Goal: Task Accomplishment & Management: Use online tool/utility

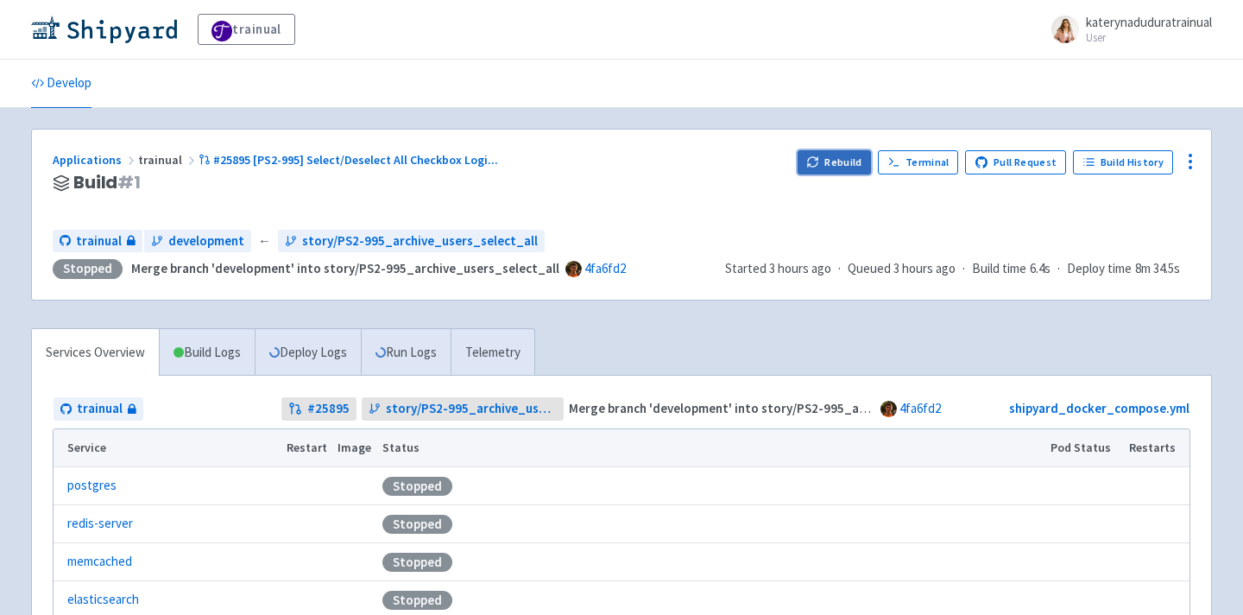
click at [834, 166] on button "Rebuild" at bounding box center [835, 162] width 74 height 24
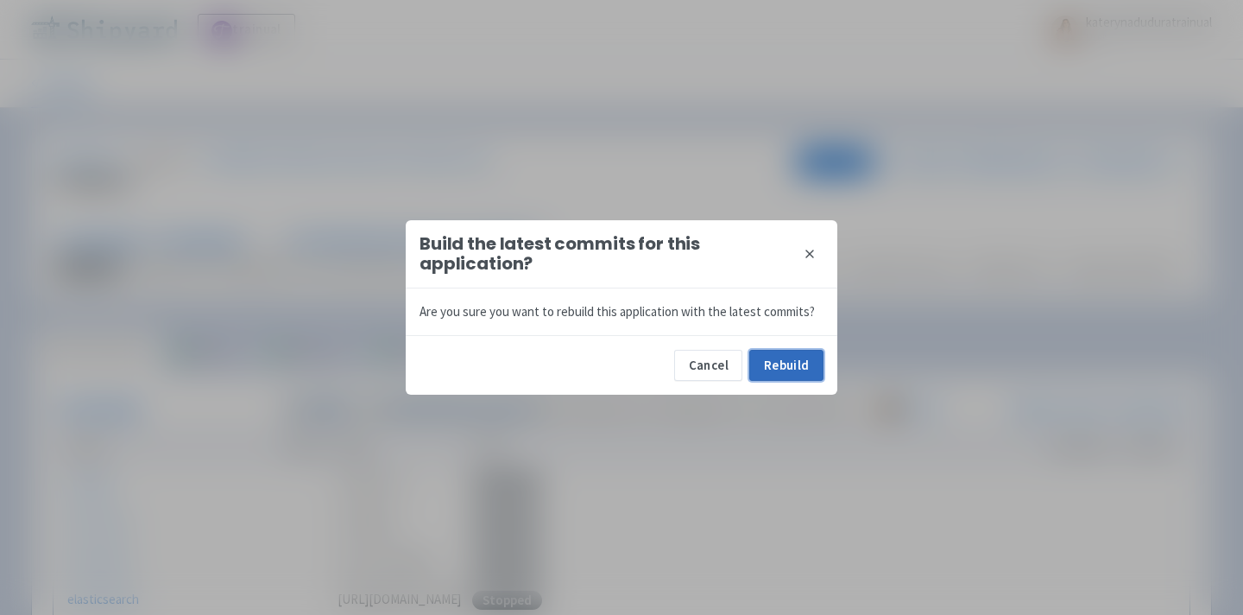
click at [788, 373] on button "Rebuild" at bounding box center [786, 365] width 74 height 31
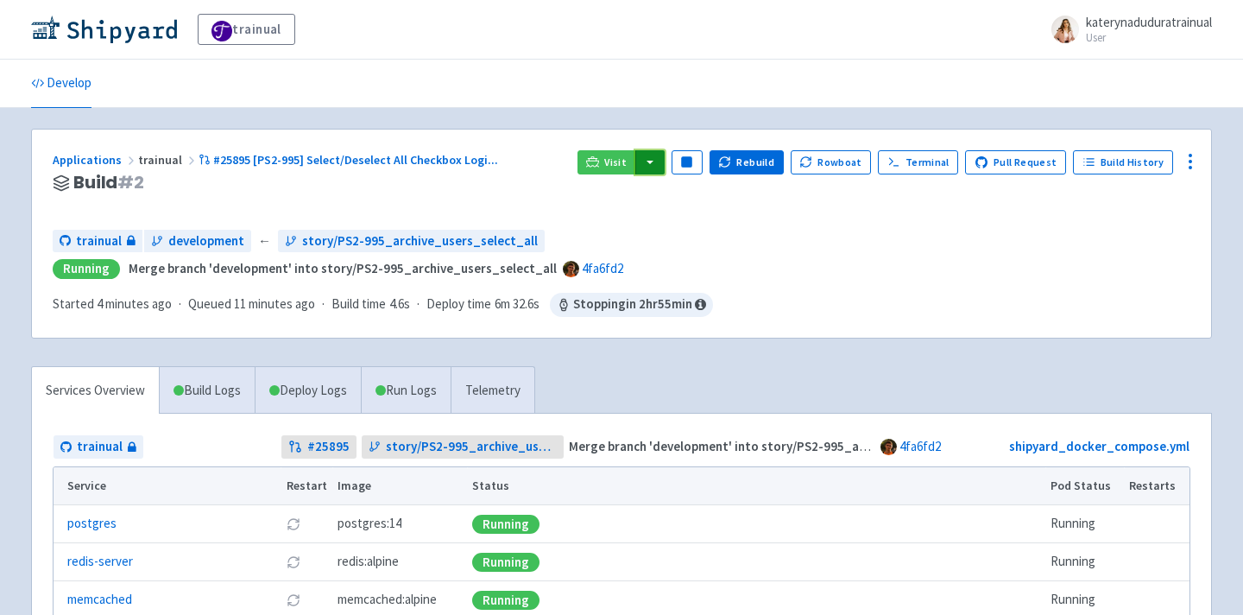
click at [664, 168] on button "button" at bounding box center [650, 162] width 29 height 24
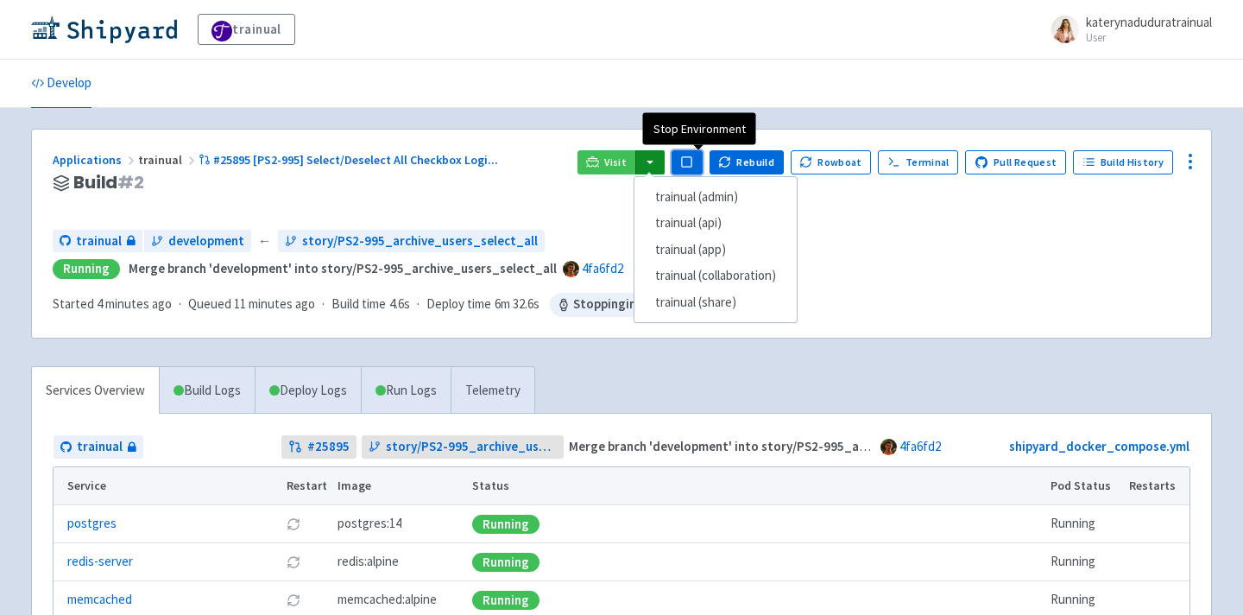
click at [692, 158] on rect "button" at bounding box center [686, 161] width 9 height 9
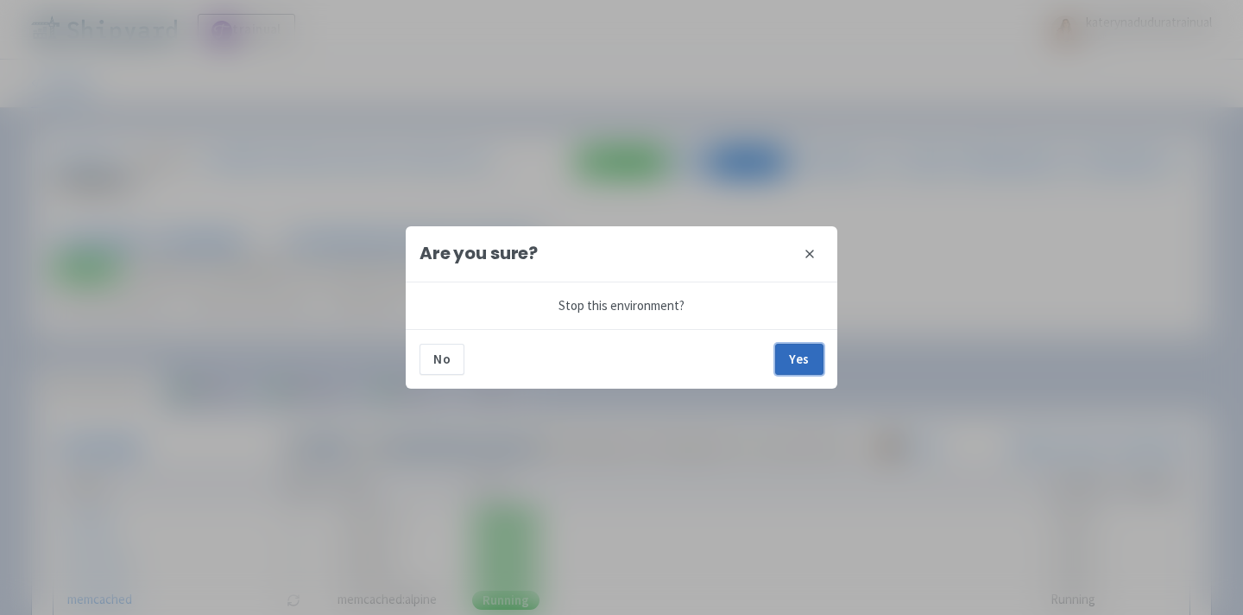
click at [787, 367] on button "Yes" at bounding box center [799, 359] width 48 height 31
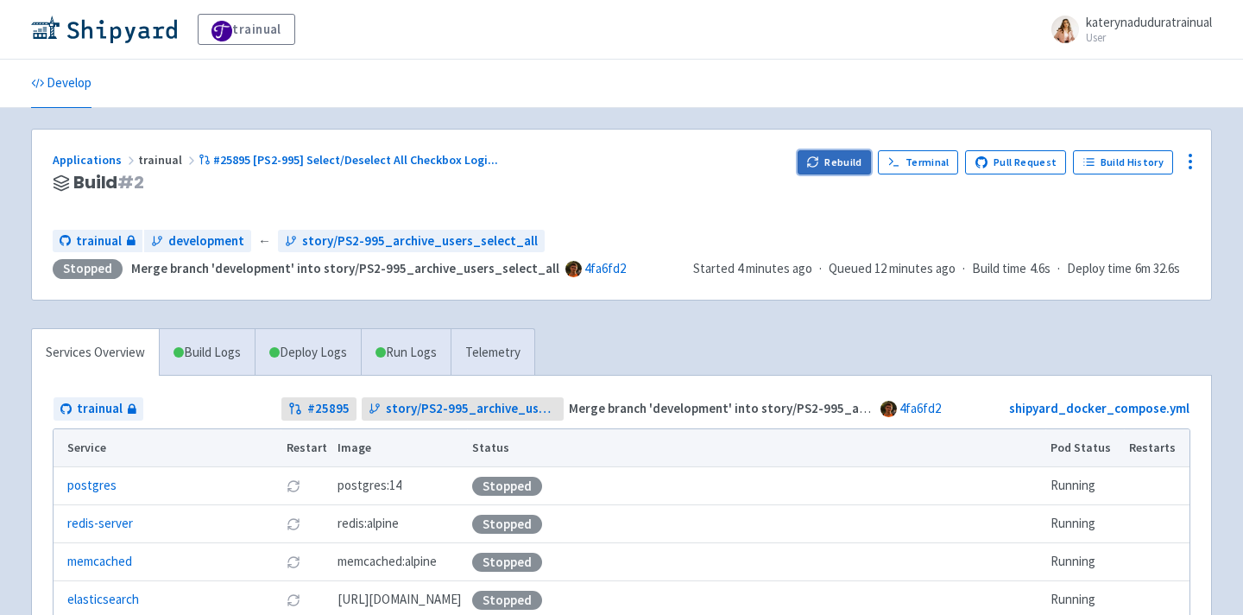
click at [851, 156] on button "Rebuild" at bounding box center [835, 162] width 74 height 24
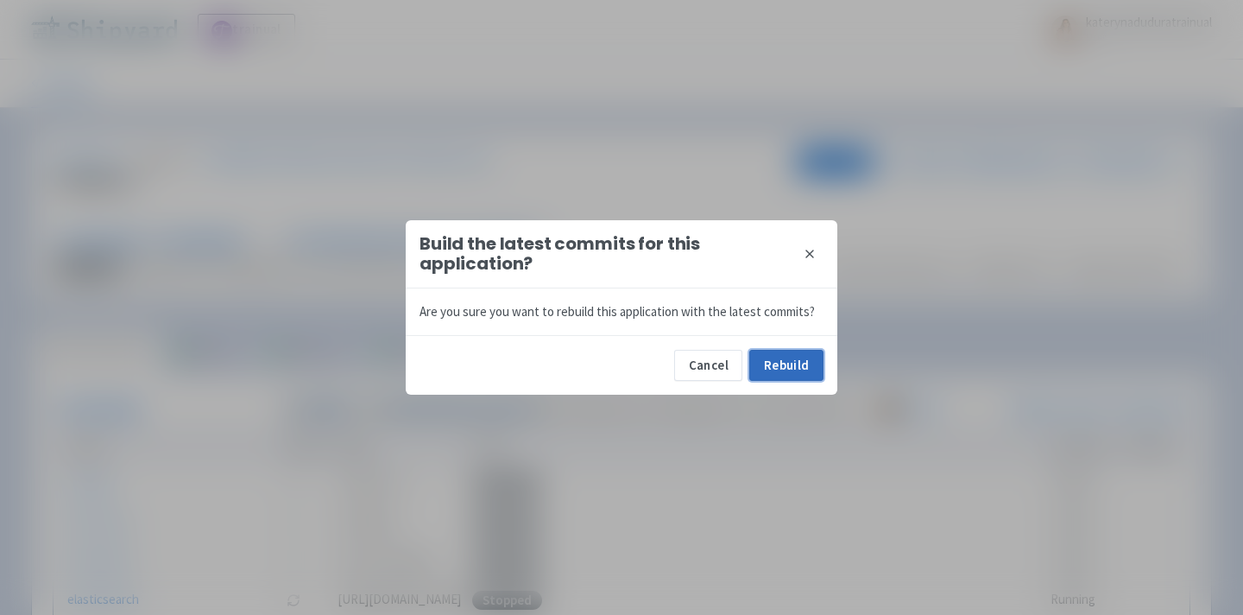
click at [795, 370] on button "Rebuild" at bounding box center [786, 365] width 74 height 31
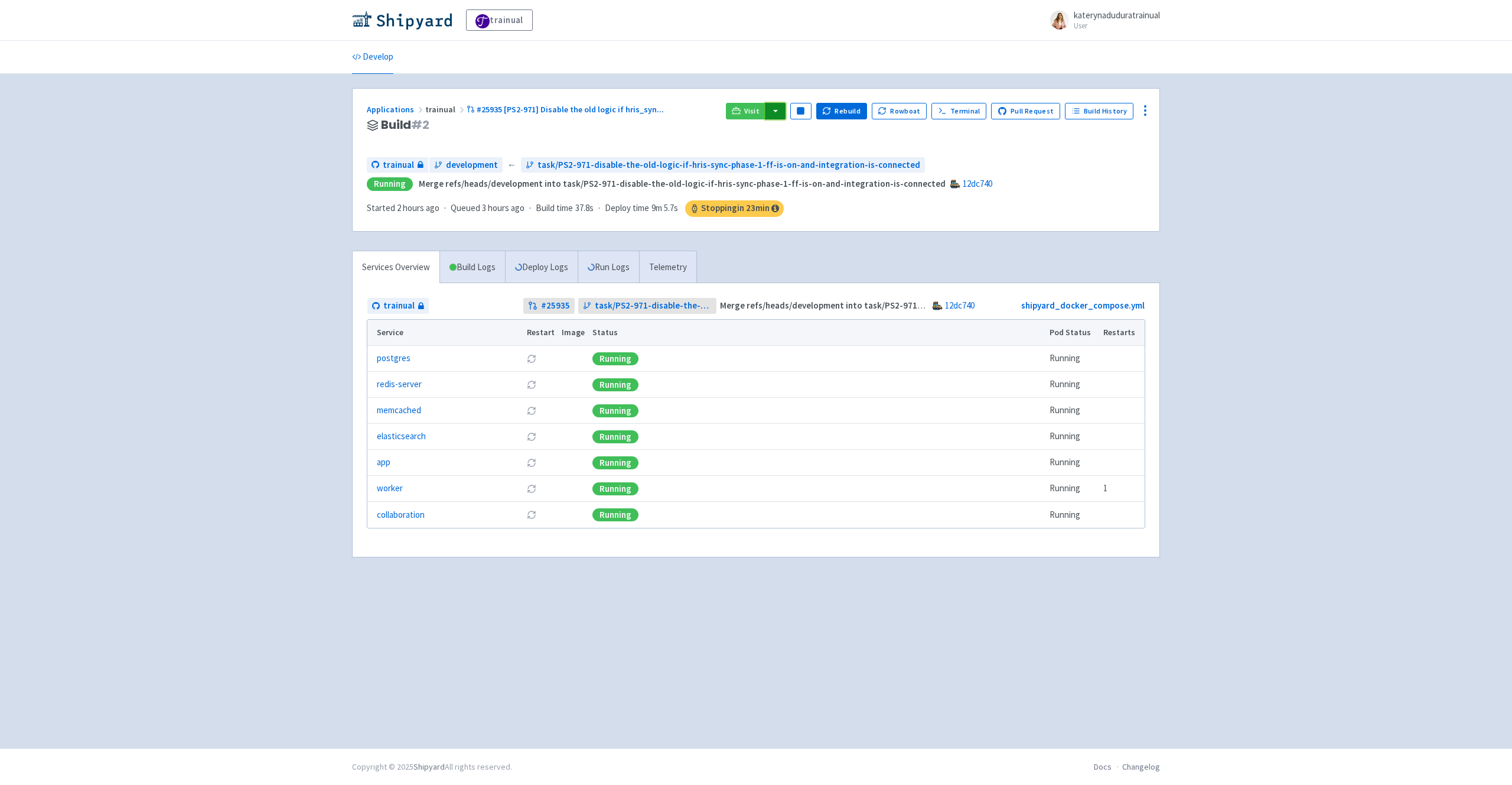
click at [781, 108] on button "button" at bounding box center [775, 111] width 20 height 16
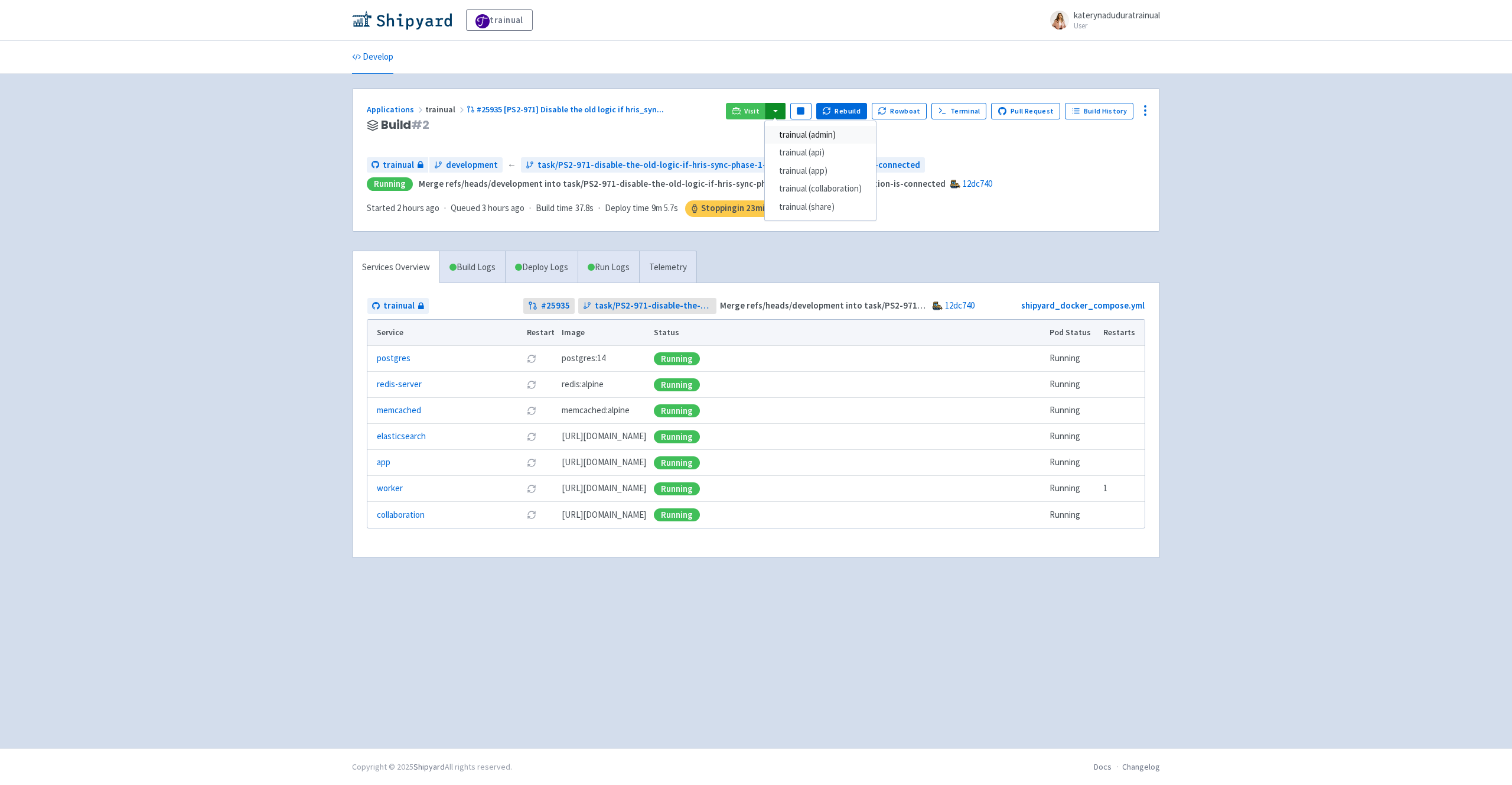
click at [851, 137] on link "trainual (admin)" at bounding box center [820, 135] width 111 height 18
click at [805, 114] on icon "button" at bounding box center [800, 110] width 9 height 9
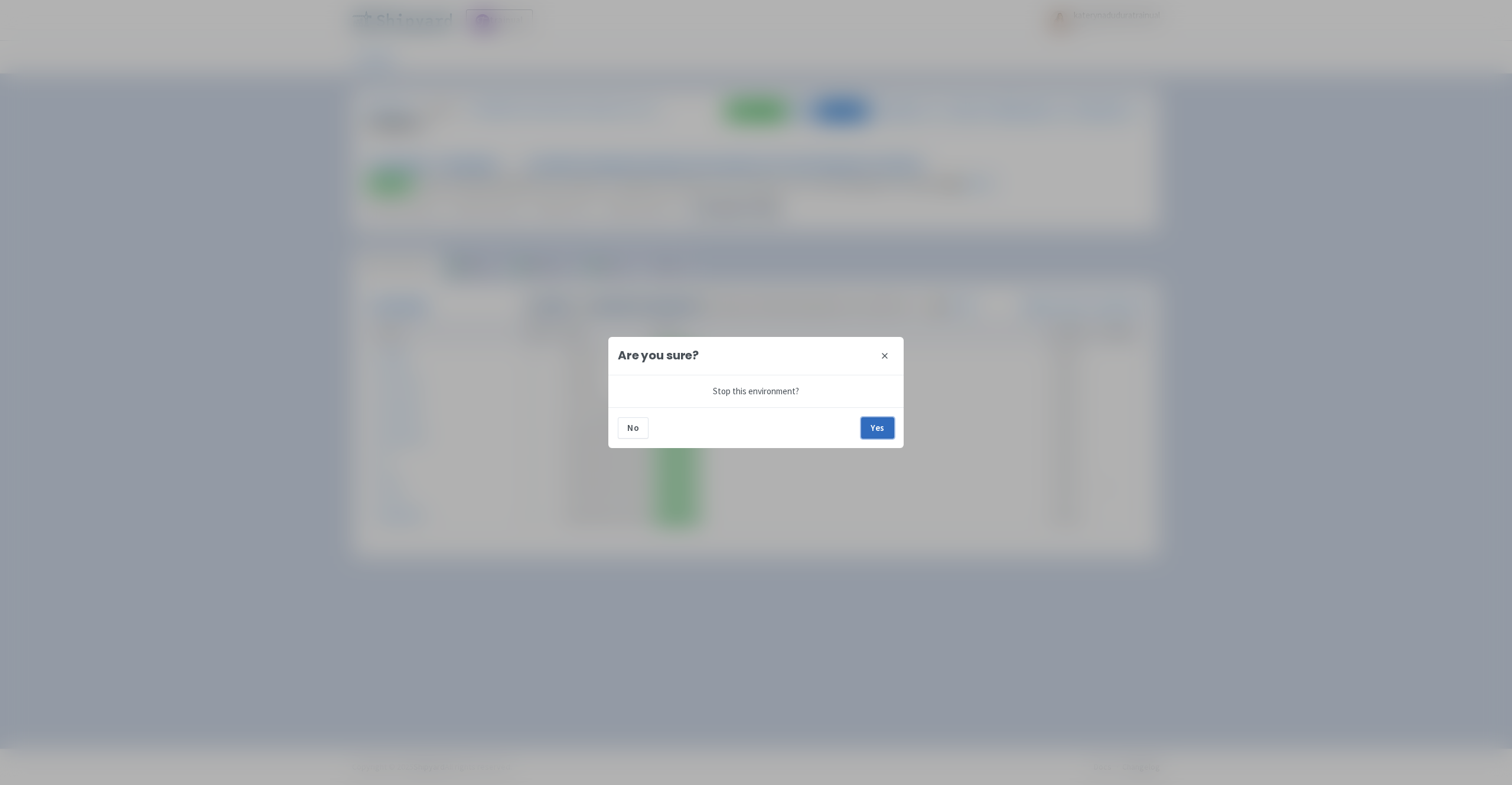
click at [888, 429] on button "Yes" at bounding box center [878, 428] width 33 height 21
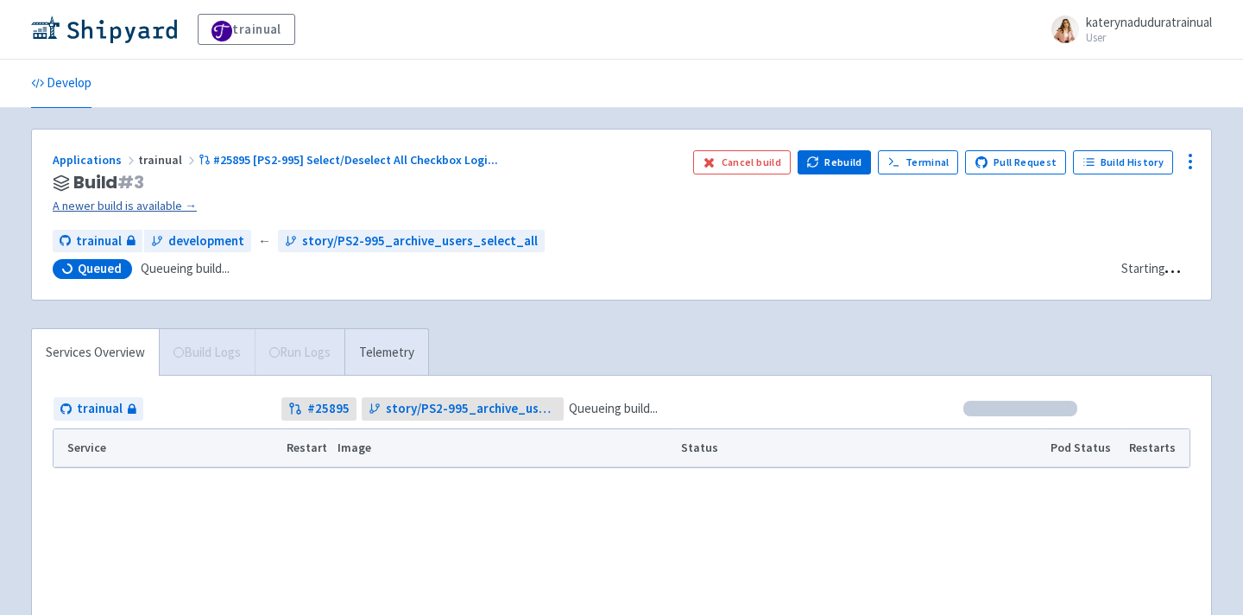
click at [152, 208] on link "A newer build is available →" at bounding box center [366, 206] width 627 height 20
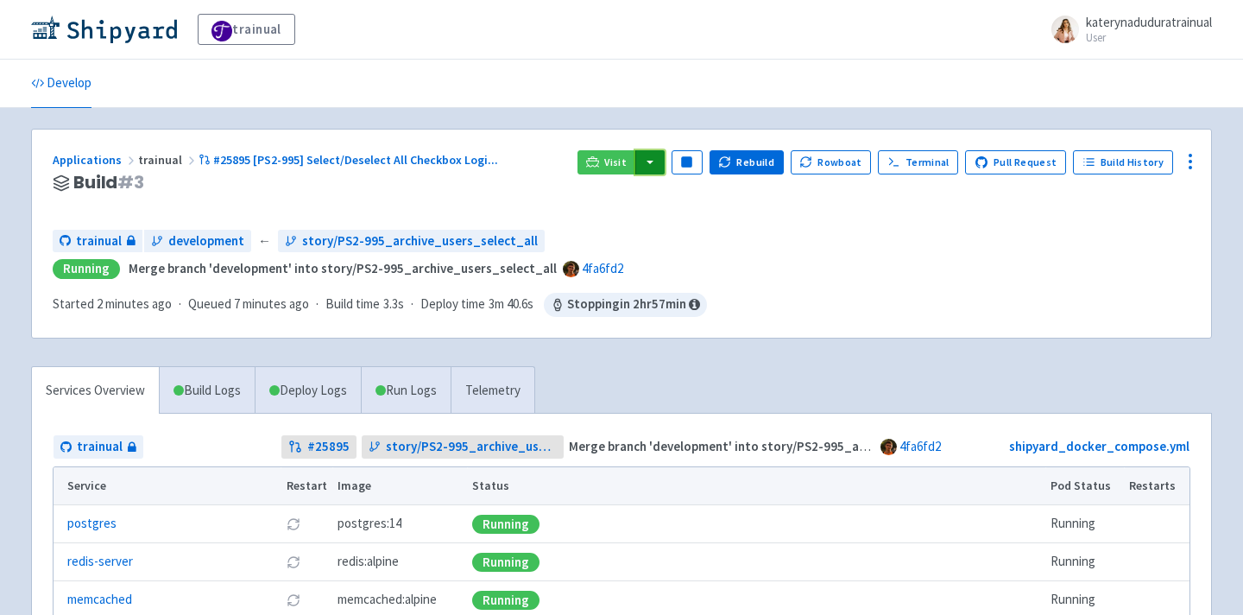
click at [657, 150] on button "button" at bounding box center [650, 162] width 29 height 24
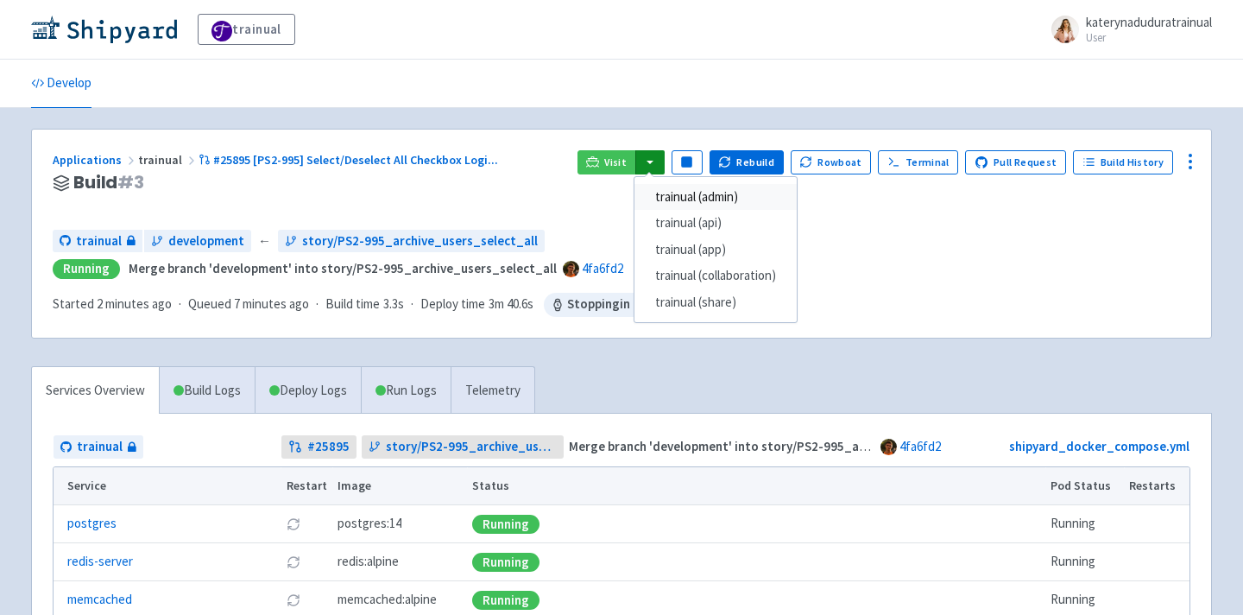
click at [738, 200] on link "trainual (admin)" at bounding box center [716, 197] width 162 height 27
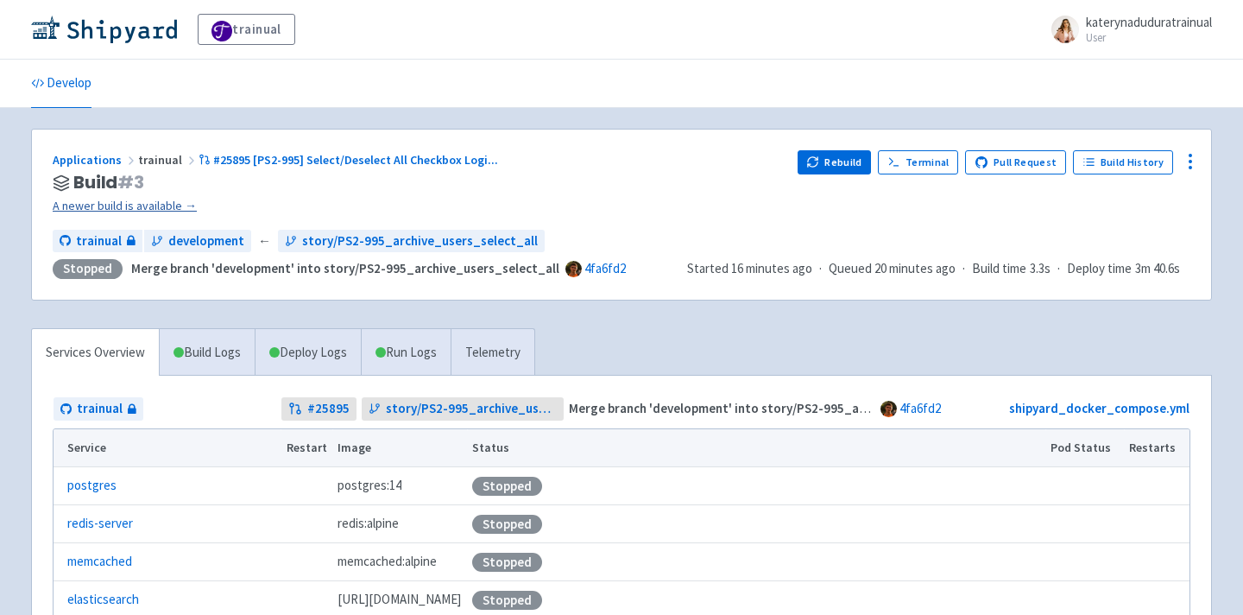
click at [149, 207] on link "A newer build is available →" at bounding box center [418, 206] width 731 height 20
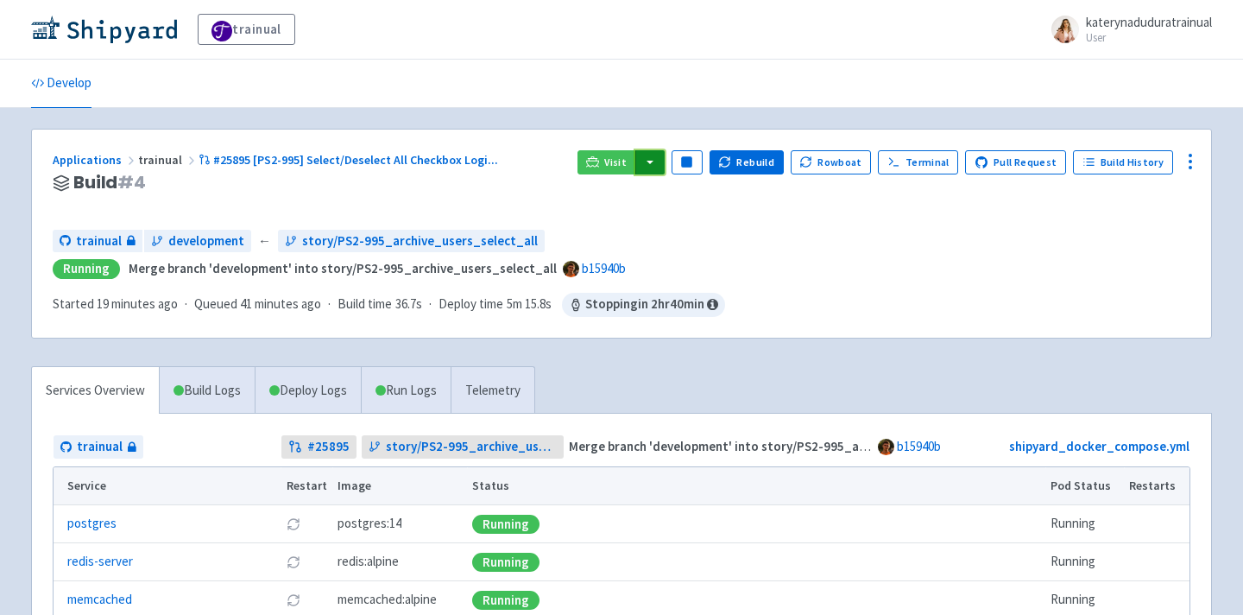
click at [664, 171] on button "button" at bounding box center [650, 162] width 29 height 24
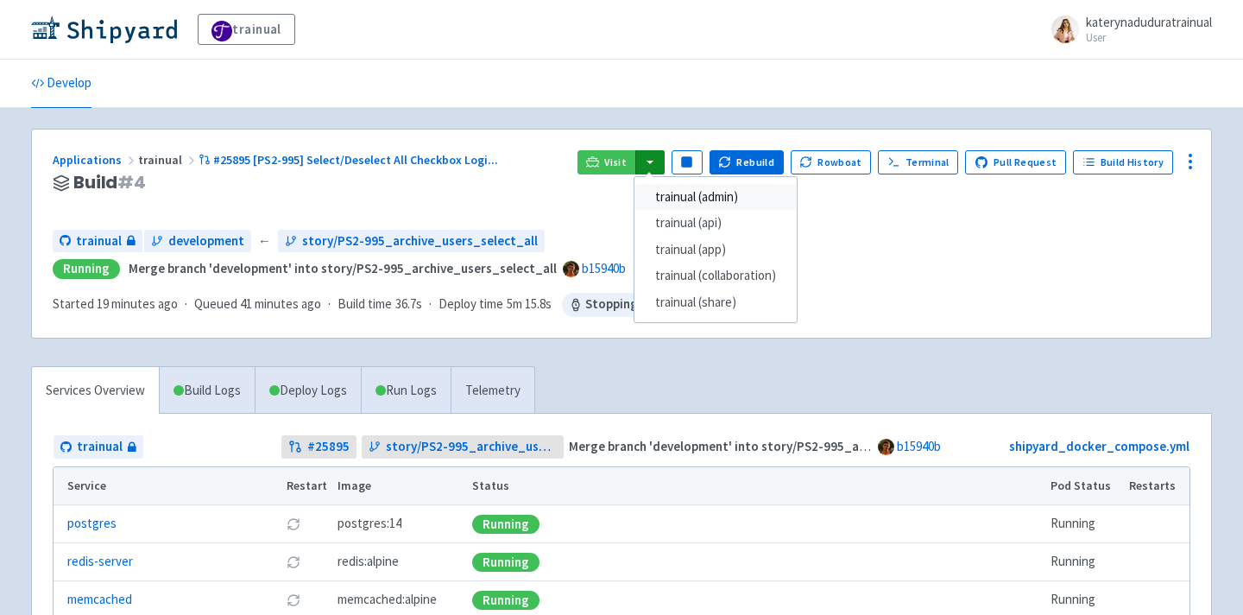
click at [687, 197] on link "trainual (admin)" at bounding box center [716, 197] width 162 height 27
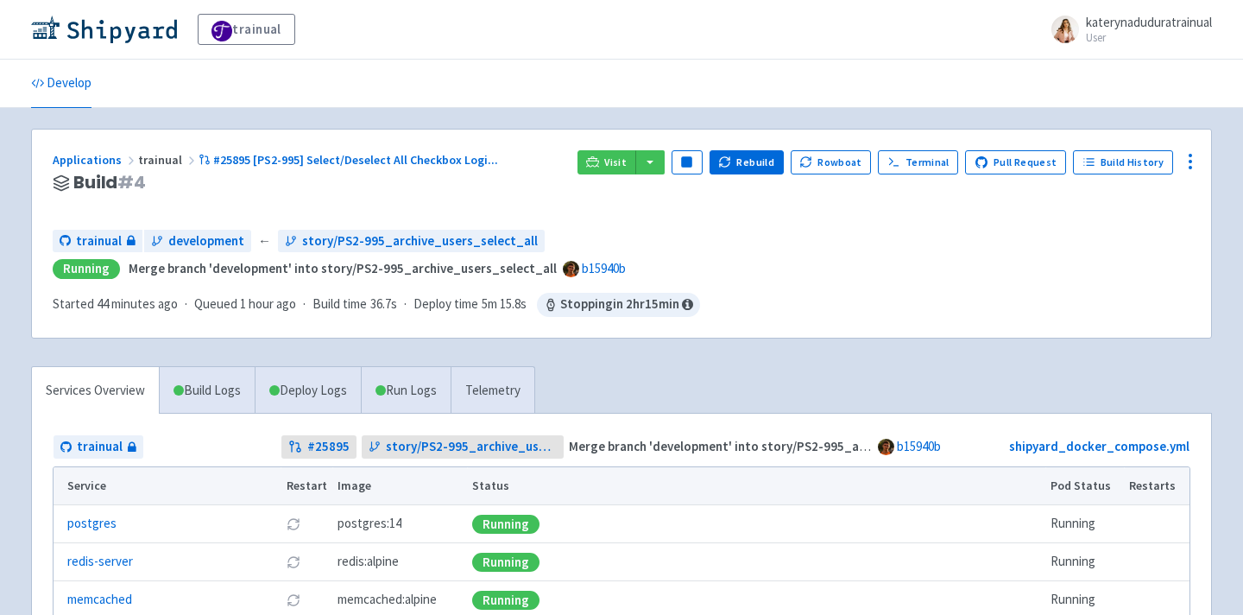
click at [445, 44] on div "trainual katerynaduduratrainual User Profile Sign out" at bounding box center [621, 29] width 1181 height 31
